Goal: Transaction & Acquisition: Purchase product/service

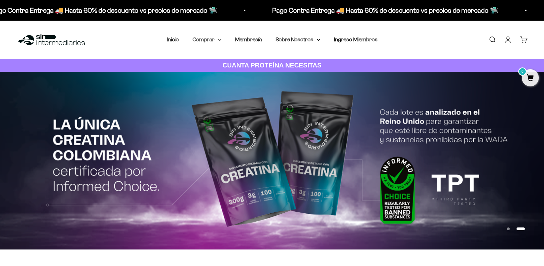
click at [216, 40] on summary "Comprar" at bounding box center [207, 39] width 29 height 9
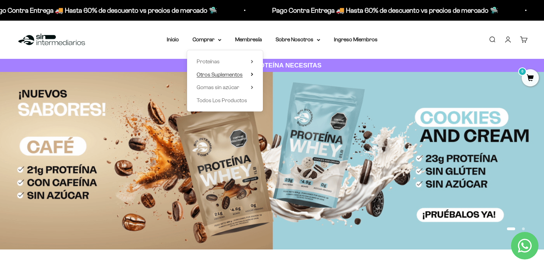
click at [252, 74] on icon at bounding box center [251, 74] width 1 height 3
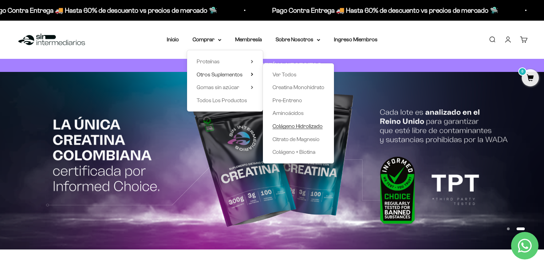
click at [290, 123] on span "Colágeno Hidrolizado" at bounding box center [298, 126] width 50 height 6
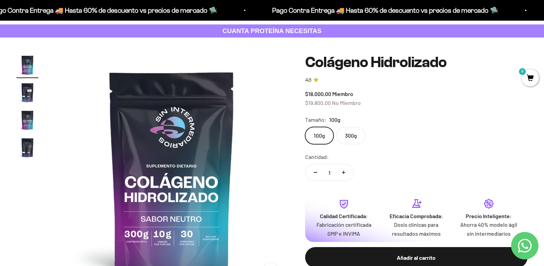
scroll to position [69, 0]
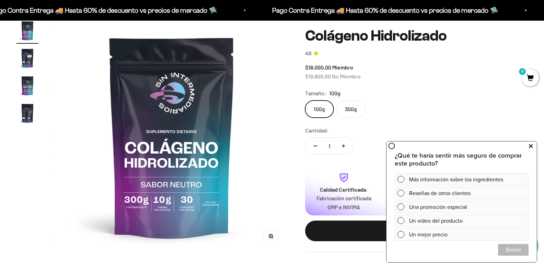
click at [529, 142] on icon at bounding box center [531, 146] width 4 height 9
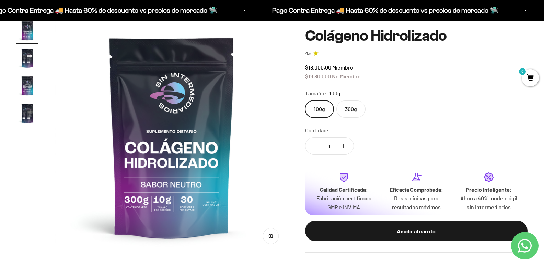
scroll to position [0, 0]
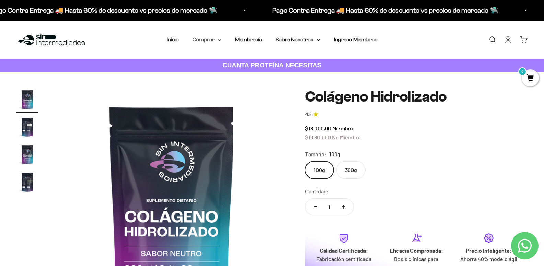
click at [217, 40] on summary "Comprar" at bounding box center [207, 39] width 29 height 9
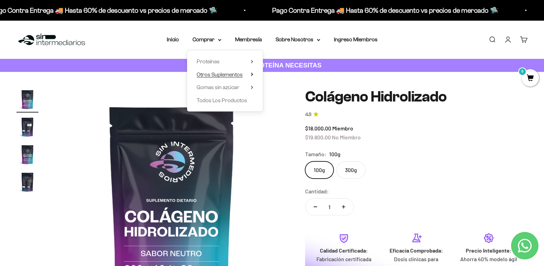
click at [252, 72] on summary "Otros Suplementos" at bounding box center [225, 74] width 57 height 9
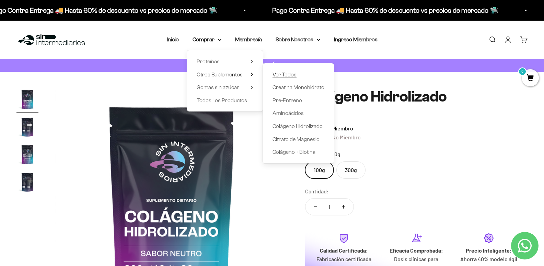
click at [282, 74] on span "Ver Todos" at bounding box center [285, 74] width 24 height 6
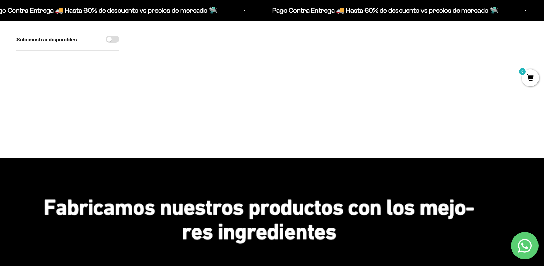
scroll to position [69, 0]
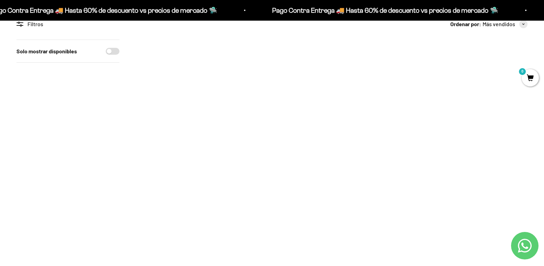
click at [240, 81] on img at bounding box center [252, 76] width 72 height 72
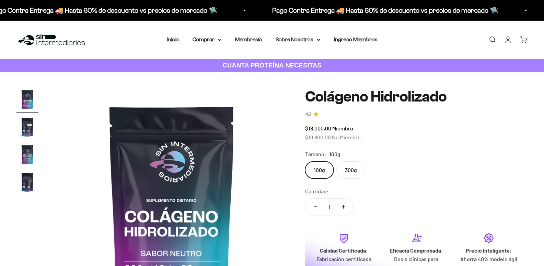
click at [360, 161] on label "300g" at bounding box center [351, 169] width 29 height 17
click at [305, 161] on input "300g" at bounding box center [305, 161] width 0 height 0
radio input "true"
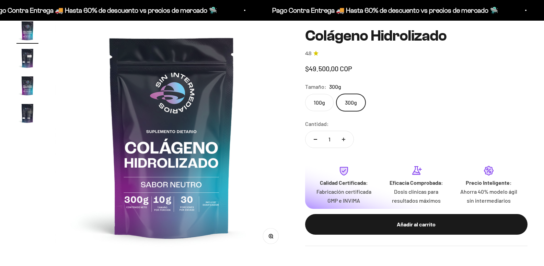
scroll to position [69, 0]
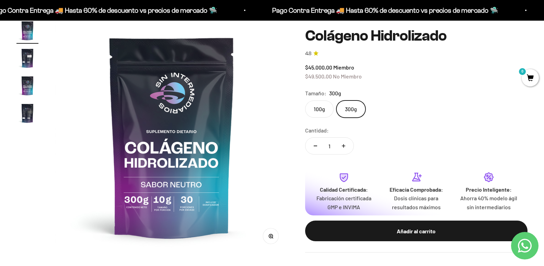
click at [325, 104] on label "100g" at bounding box center [319, 108] width 29 height 17
click at [305, 100] on input "100g" at bounding box center [305, 100] width 0 height 0
click at [360, 105] on label "300g" at bounding box center [351, 108] width 29 height 17
click at [305, 100] on input "300g" at bounding box center [305, 100] width 0 height 0
